Goal: Information Seeking & Learning: Learn about a topic

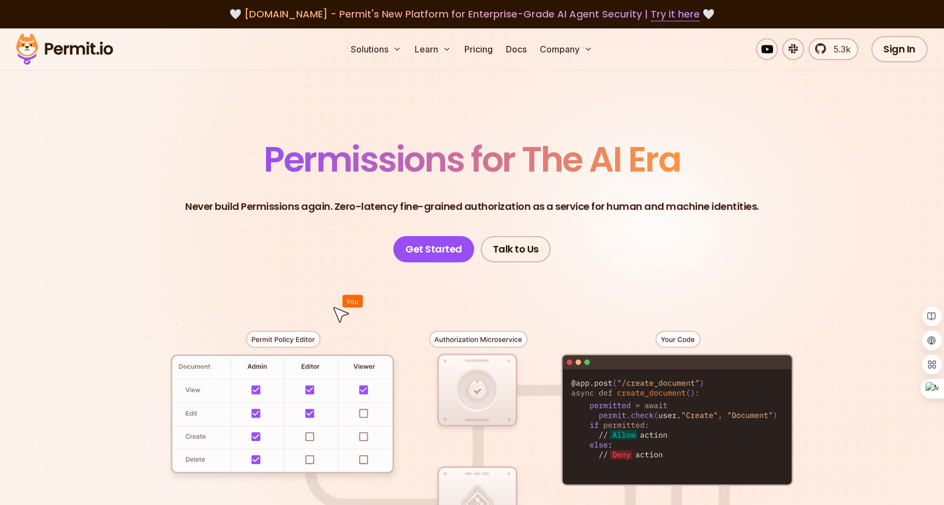
click at [448, 205] on p "Never build Permissions again. Zero-latency fine-grained authorization as a ser…" at bounding box center [471, 206] width 573 height 15
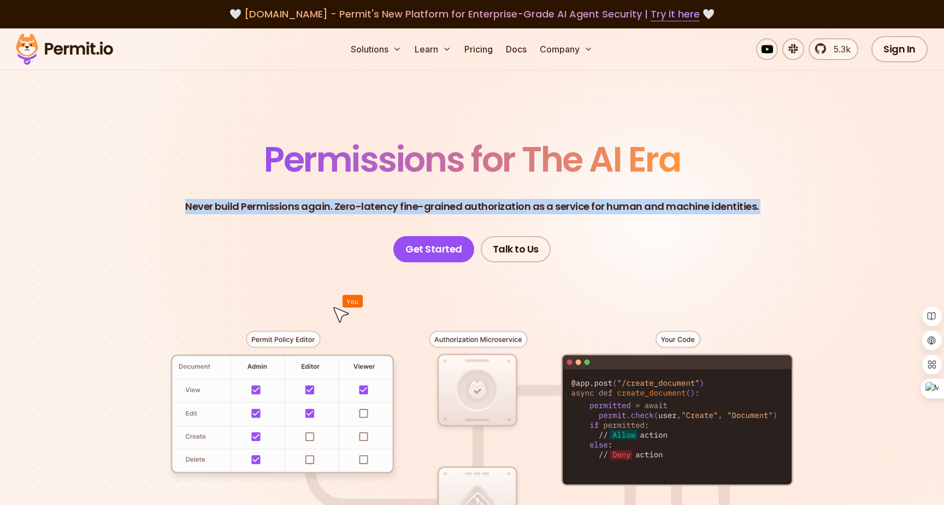
click at [448, 205] on p "Never build Permissions again. Zero-latency fine-grained authorization as a ser…" at bounding box center [471, 206] width 573 height 15
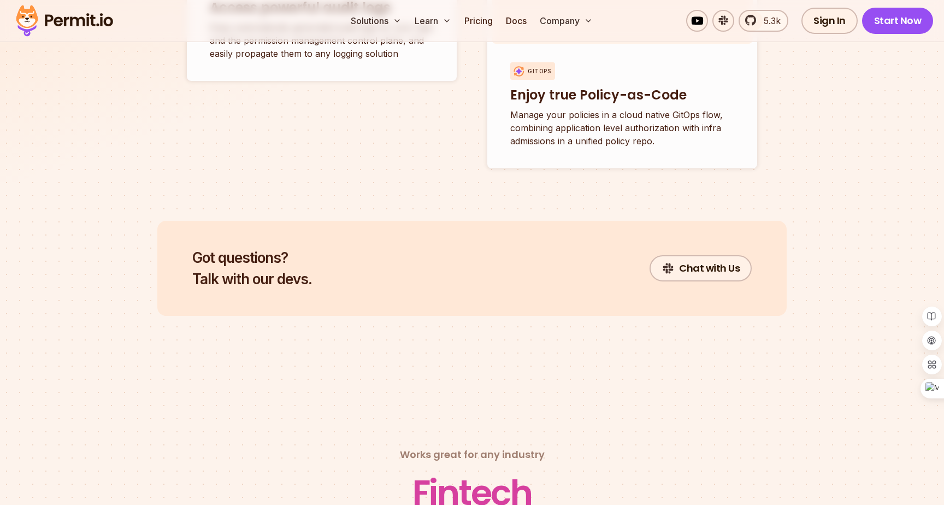
scroll to position [4376, 0]
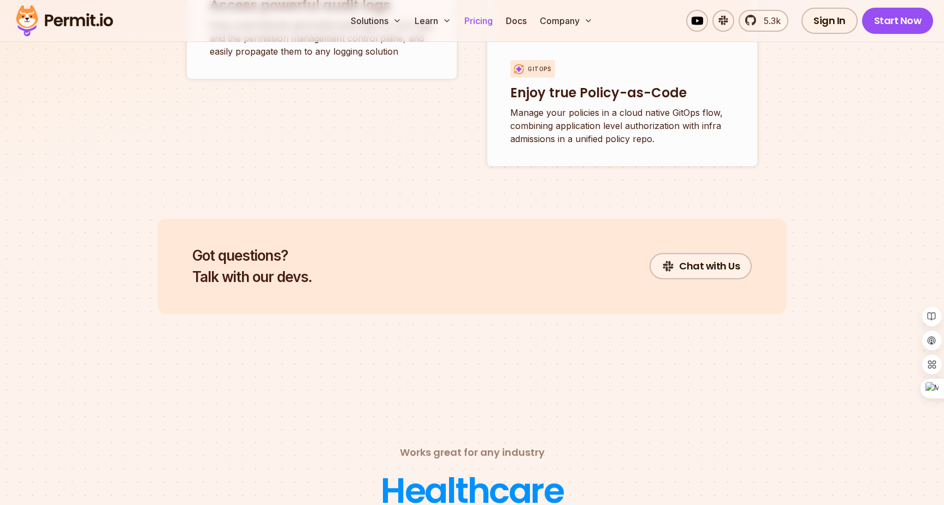
click at [483, 27] on link "Pricing" at bounding box center [478, 21] width 37 height 22
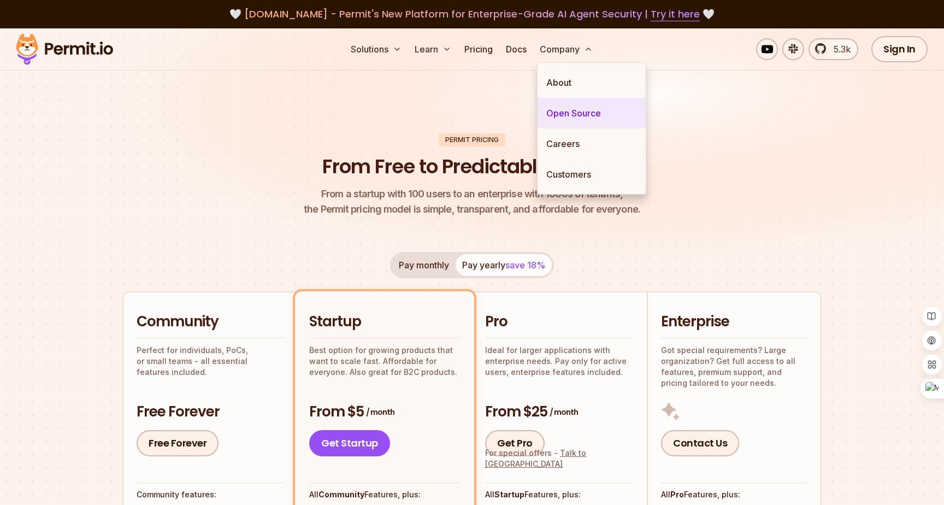
click at [577, 111] on link "Open Source" at bounding box center [591, 113] width 108 height 31
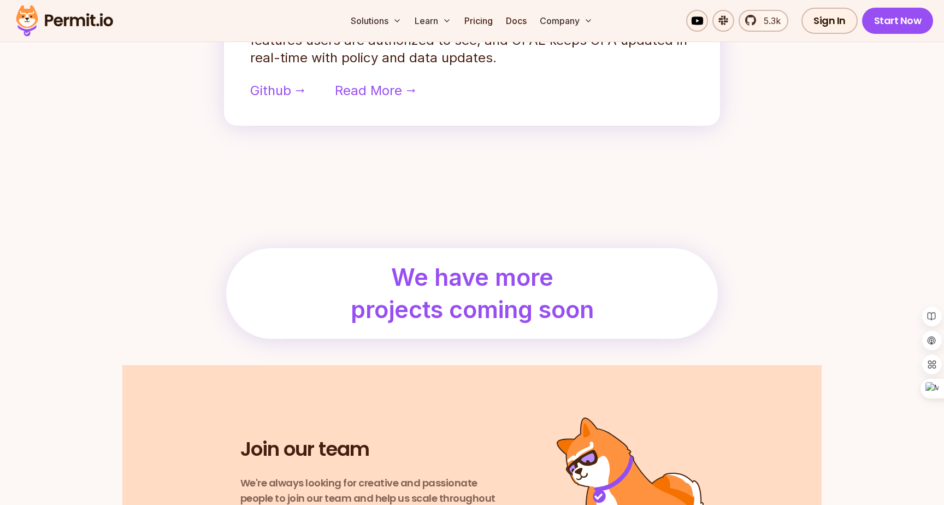
scroll to position [1117, 0]
